Goal: Task Accomplishment & Management: Manage account settings

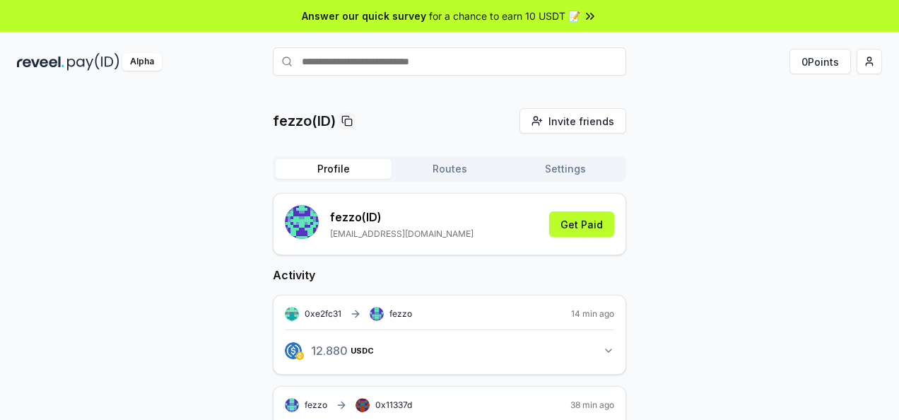
click at [701, 176] on div "fezzo(ID) Invite friends Invite Profile Routes Settings fezzo (ID) festusrema@y…" at bounding box center [449, 298] width 865 height 380
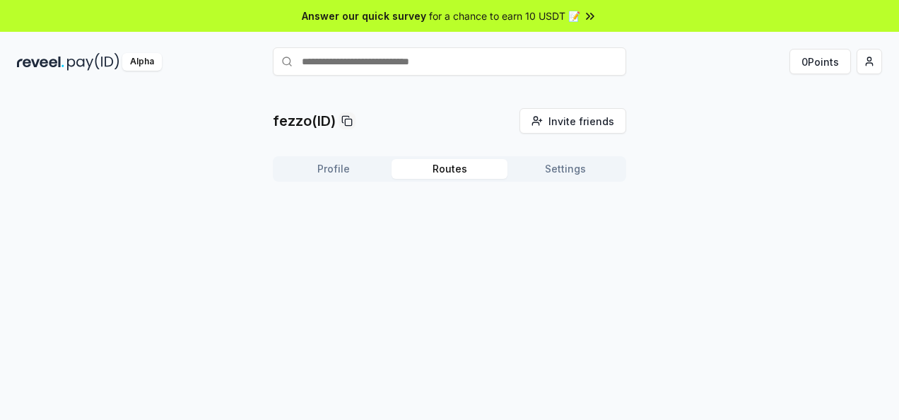
click at [429, 167] on button "Routes" at bounding box center [450, 169] width 116 height 20
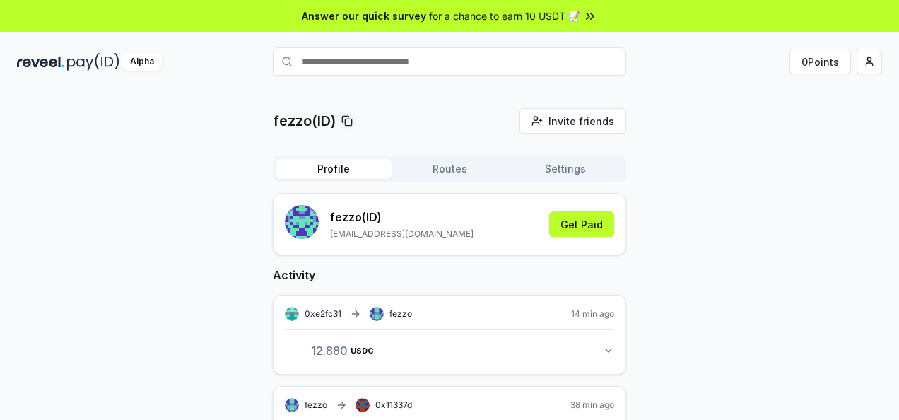
click at [366, 166] on button "Profile" at bounding box center [334, 169] width 116 height 20
click at [700, 236] on div "fezzo(ID) Invite friends Invite Profile Routes Settings fezzo (ID) festusrema@y…" at bounding box center [449, 298] width 865 height 380
click at [707, 204] on div "fezzo(ID) Invite friends Invite Profile Routes Settings fezzo (ID) festusrema@y…" at bounding box center [449, 298] width 865 height 380
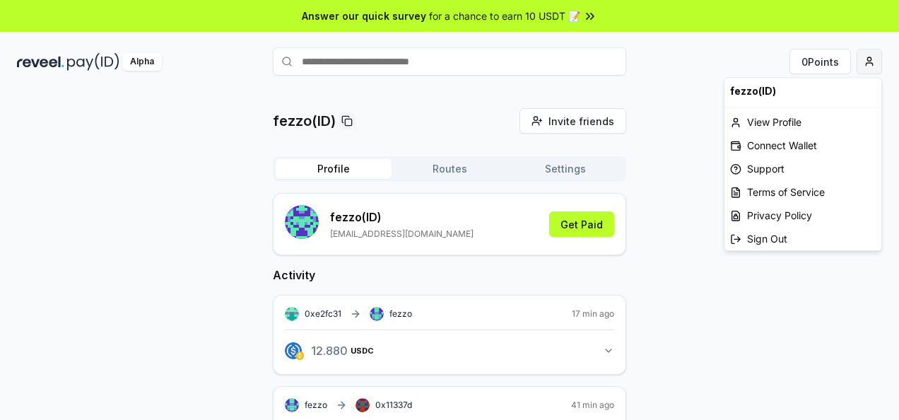
click at [871, 65] on html "Answer our quick survey for a chance to earn 10 USDT 📝 Alpha 0 Points fezzo(ID)…" at bounding box center [449, 210] width 899 height 420
click at [789, 122] on div "View Profile" at bounding box center [803, 121] width 157 height 23
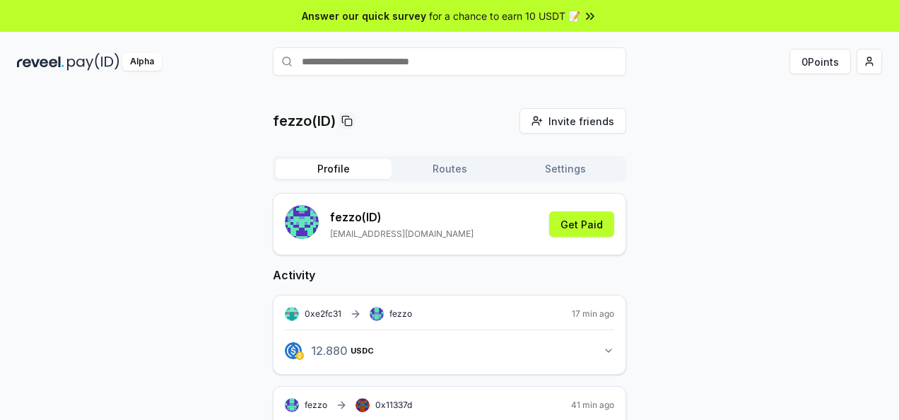
click at [724, 208] on div "fezzo(ID) Invite friends Invite Profile Routes Settings fezzo (ID) festusrema@y…" at bounding box center [449, 298] width 865 height 380
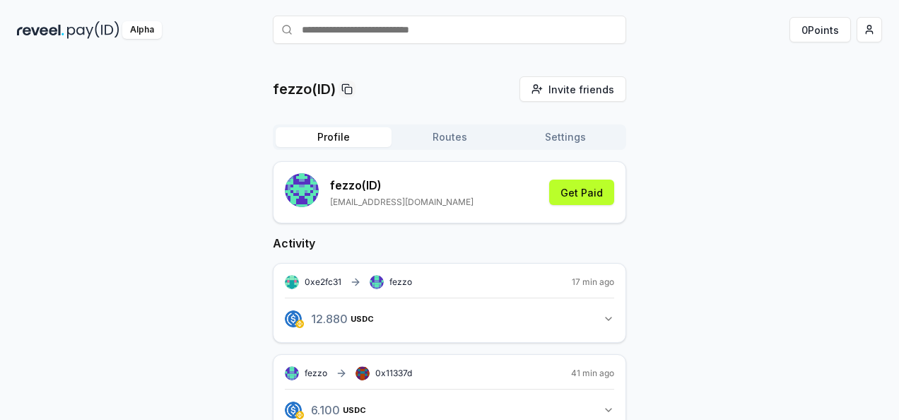
scroll to position [66, 0]
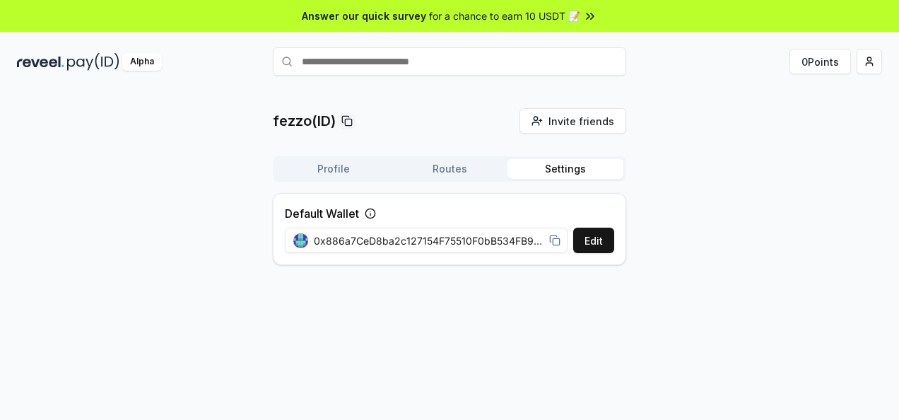
click at [199, 143] on div "fezzo(ID) Invite friends Invite Profile Routes Settings Default Wallet Edit 0x8…" at bounding box center [449, 192] width 865 height 168
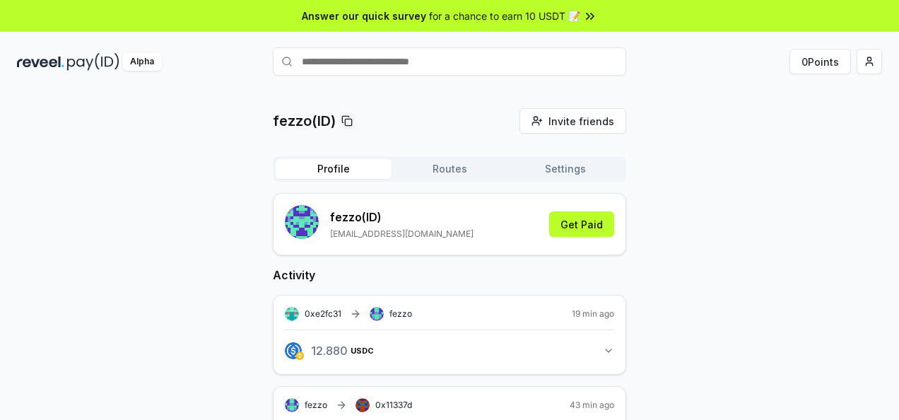
click at [389, 71] on input "text" at bounding box center [450, 61] width 354 height 28
click at [674, 198] on div "fezzo(ID) Invite friends Invite Profile Routes Settings fezzo (ID) [EMAIL_ADDRE…" at bounding box center [449, 298] width 865 height 380
click at [808, 301] on div "fezzo(ID) Invite friends Invite Profile Routes Settings fezzo (ID) [EMAIL_ADDRE…" at bounding box center [449, 344] width 865 height 472
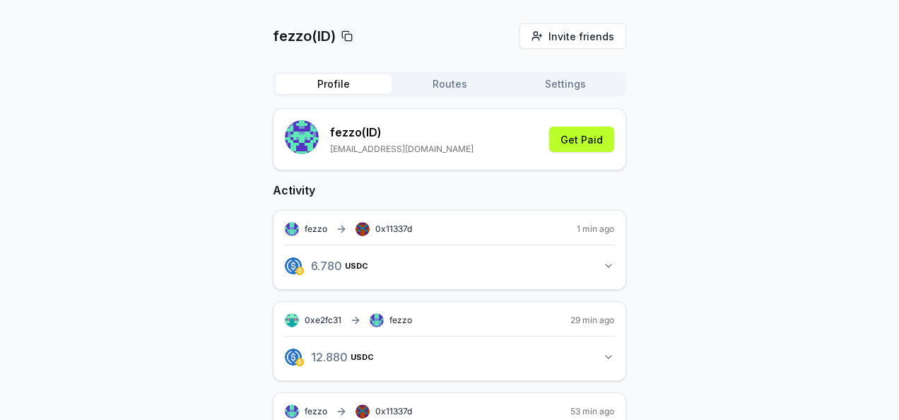
scroll to position [113, 0]
